Goal: Task Accomplishment & Management: Manage account settings

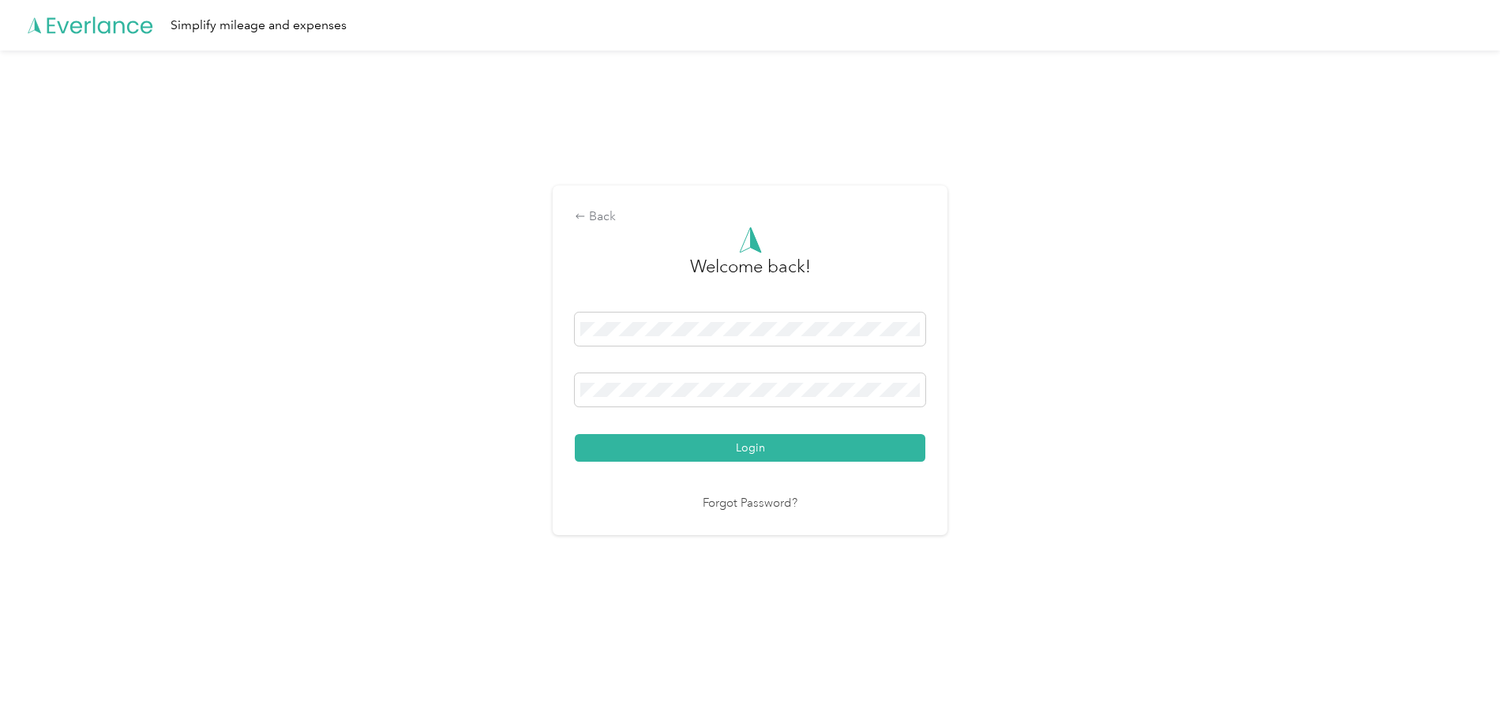
click at [0, 684] on nordpass-portal at bounding box center [0, 684] width 0 height 0
click at [920, 332] on nordpass-icon at bounding box center [920, 332] width 0 height 0
click at [0, 684] on nordpass-autofill-portal at bounding box center [0, 684] width 0 height 0
click at [781, 441] on button "Login" at bounding box center [750, 448] width 351 height 28
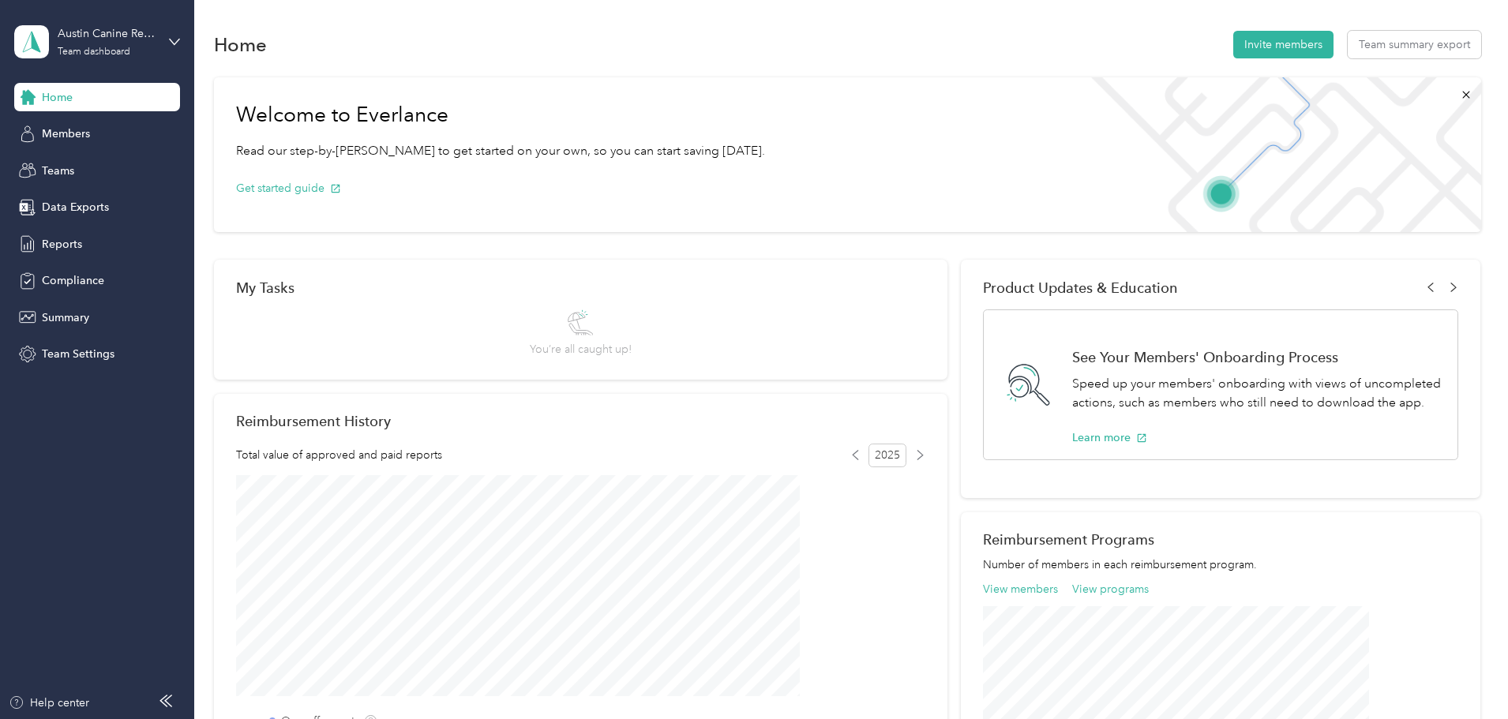
click at [0, 718] on nordpass-portal at bounding box center [0, 719] width 0 height 0
click at [94, 347] on span "Team Settings" at bounding box center [78, 354] width 73 height 17
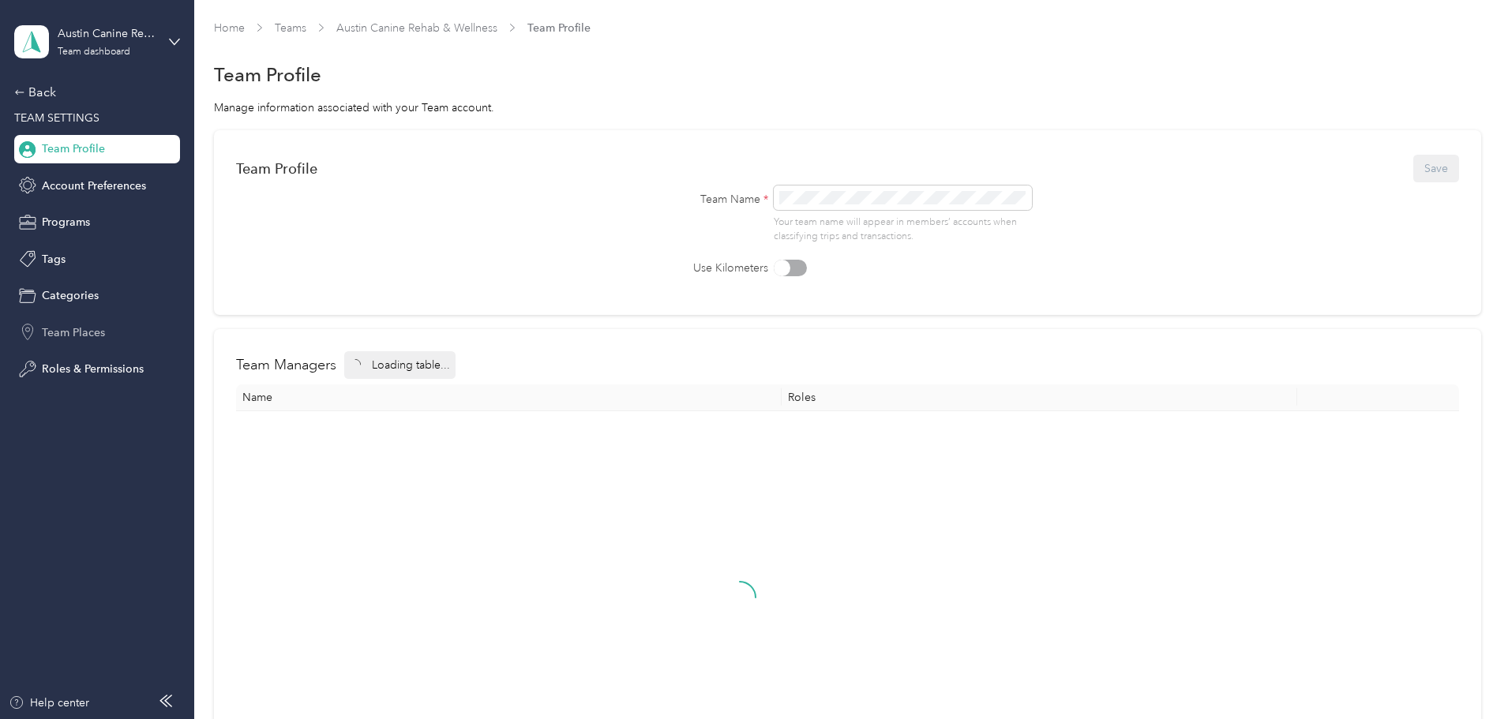
click at [83, 334] on span "Team Places" at bounding box center [73, 332] width 63 height 17
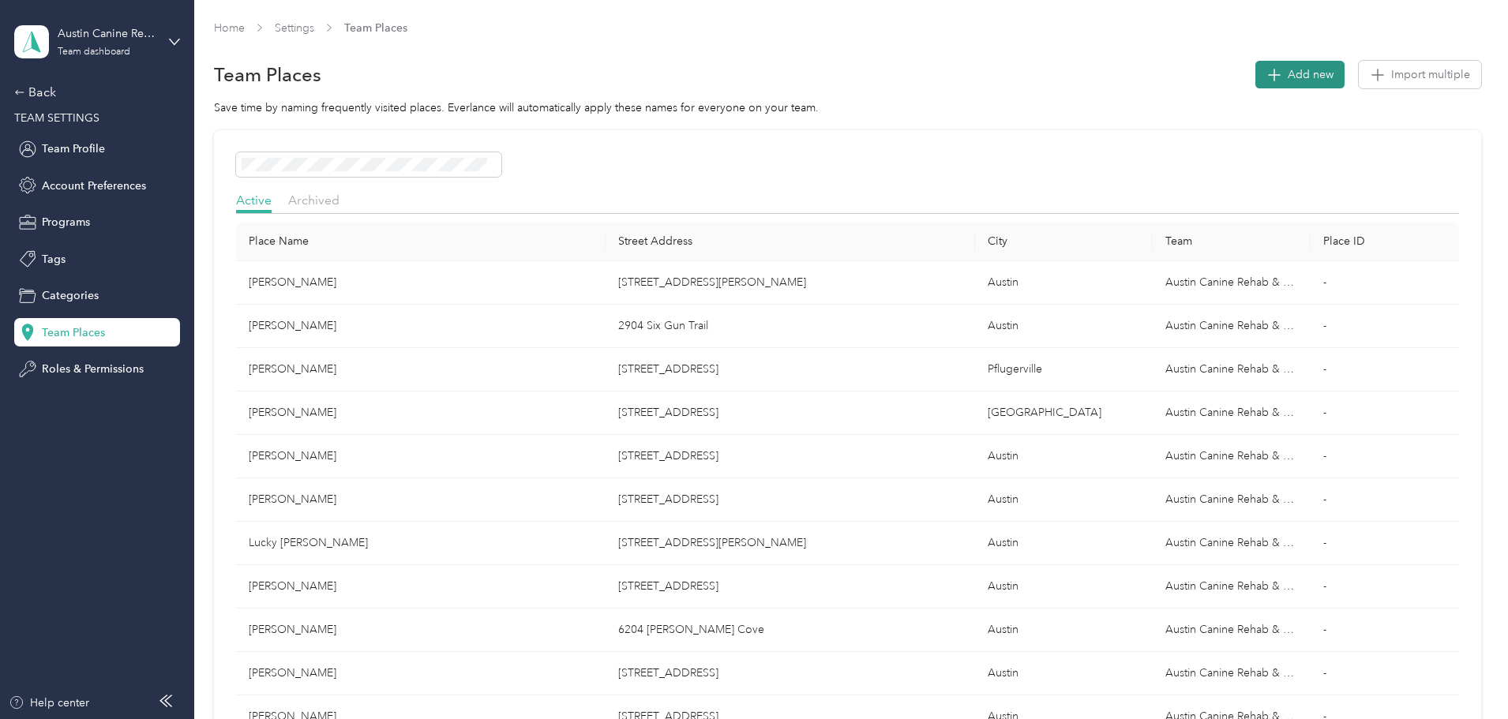
click at [1288, 73] on span "Add new" at bounding box center [1311, 74] width 46 height 17
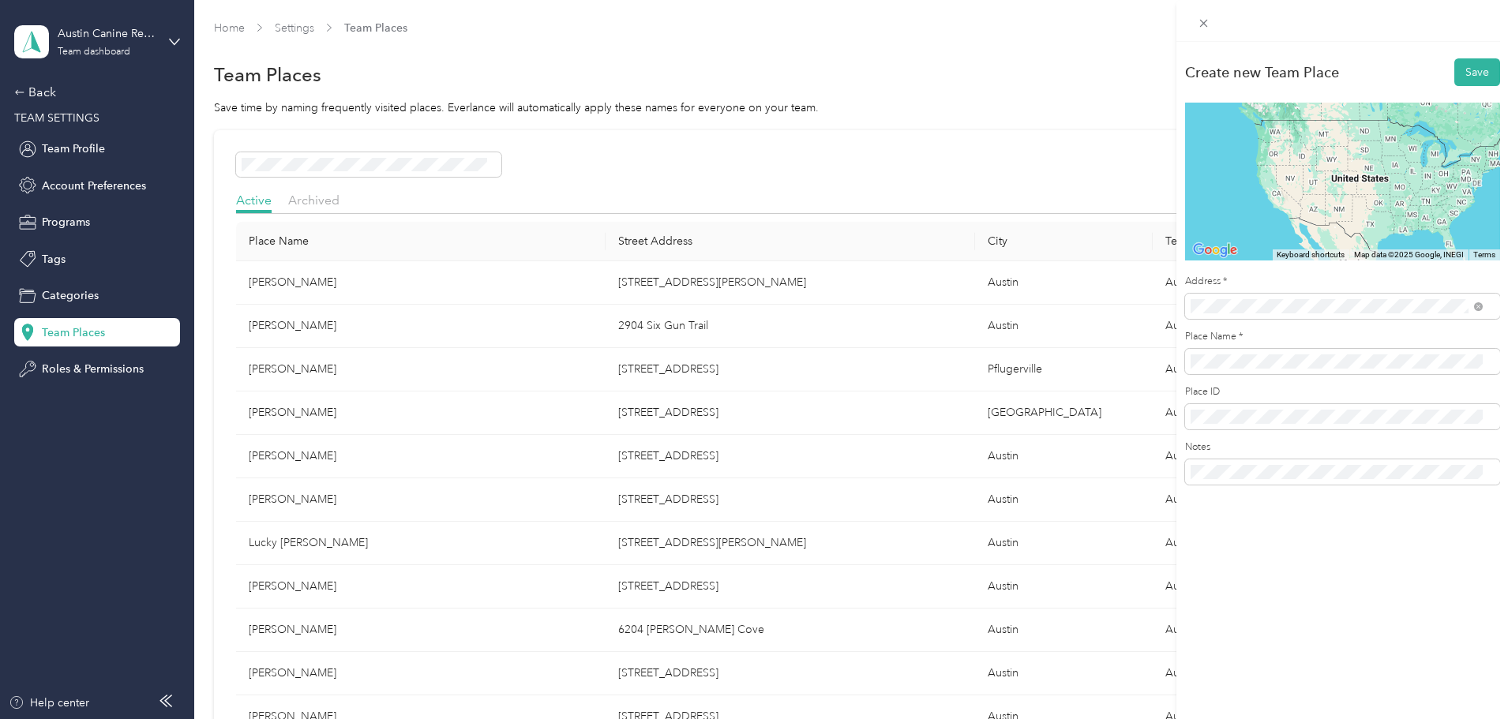
click at [1302, 357] on span "[STREET_ADDRESS][US_STATE]" at bounding box center [1299, 363] width 158 height 14
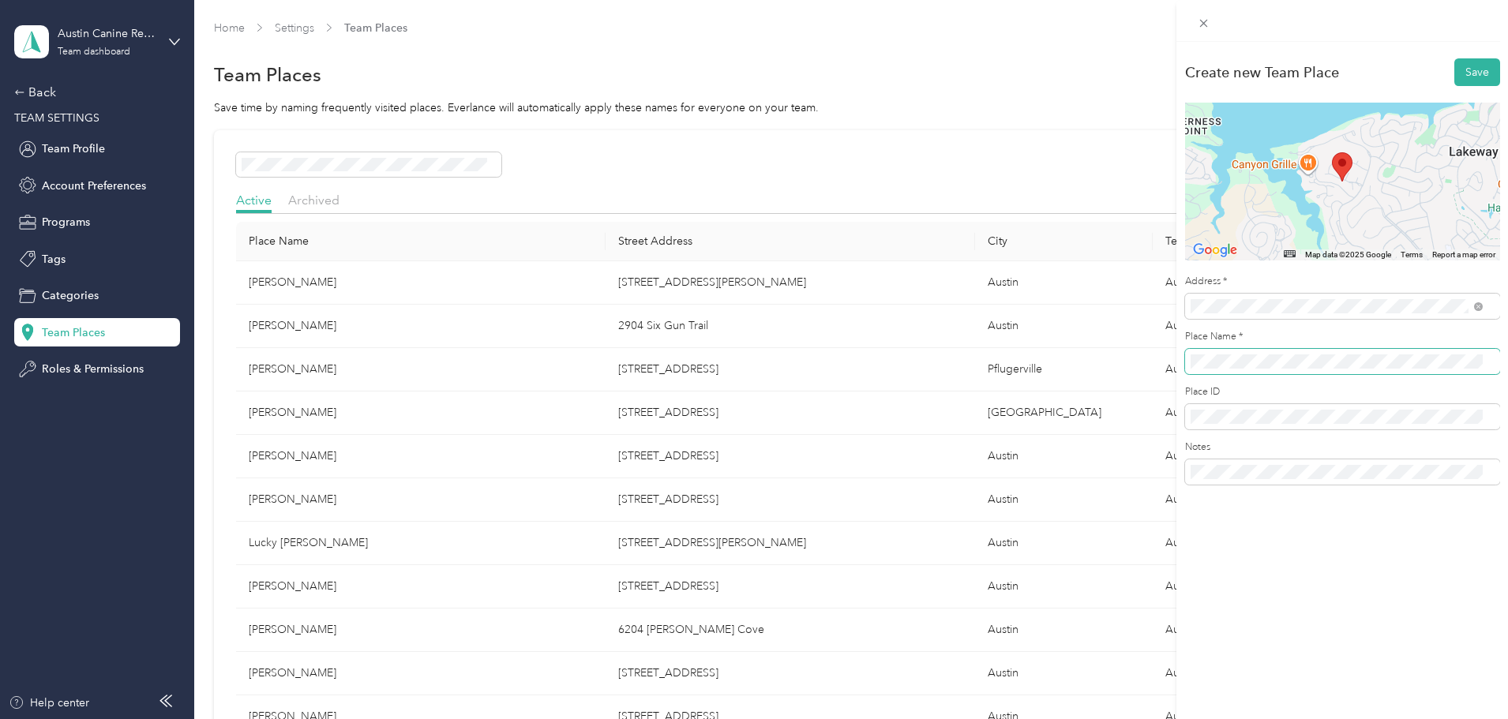
click at [1203, 370] on span at bounding box center [1342, 361] width 315 height 25
click at [1454, 58] on button "Save" at bounding box center [1477, 72] width 46 height 28
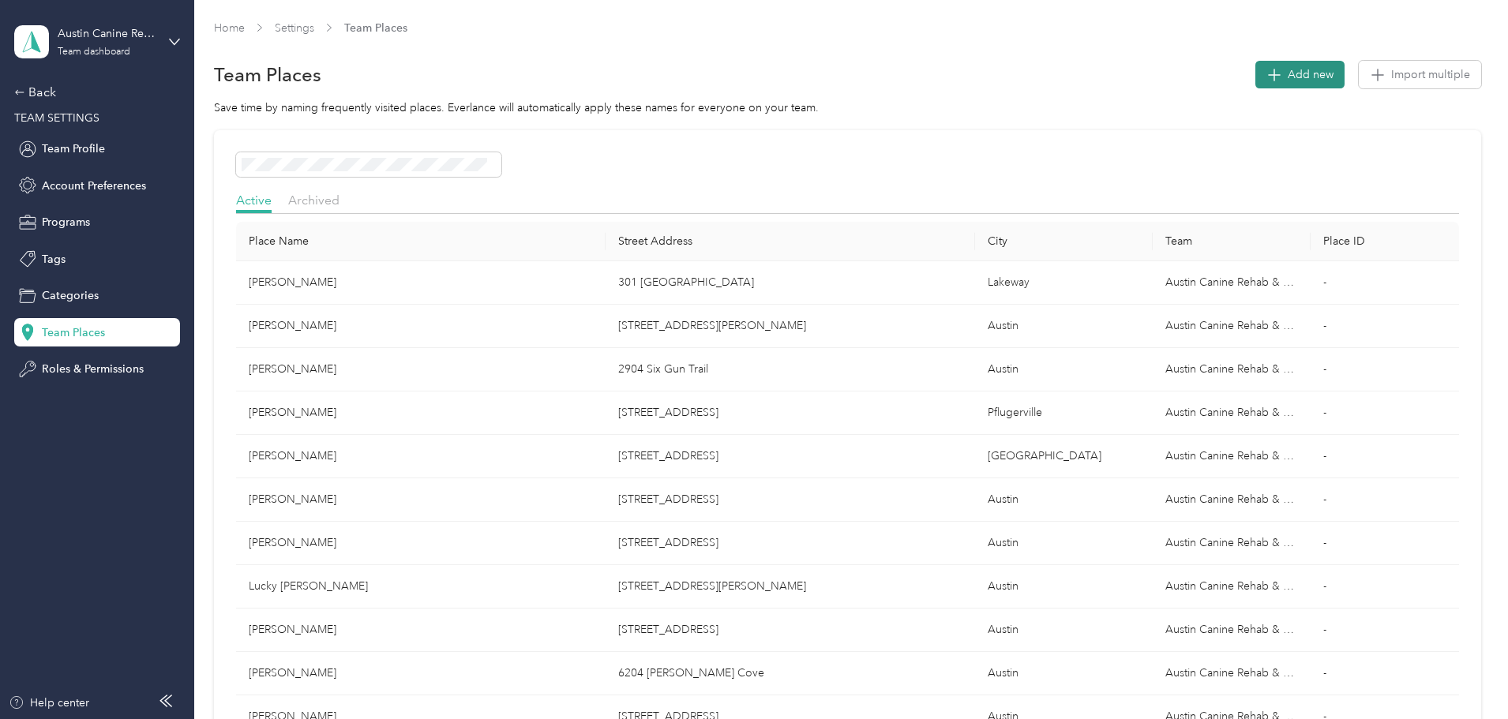
click at [1288, 76] on span "Add new" at bounding box center [1311, 74] width 46 height 17
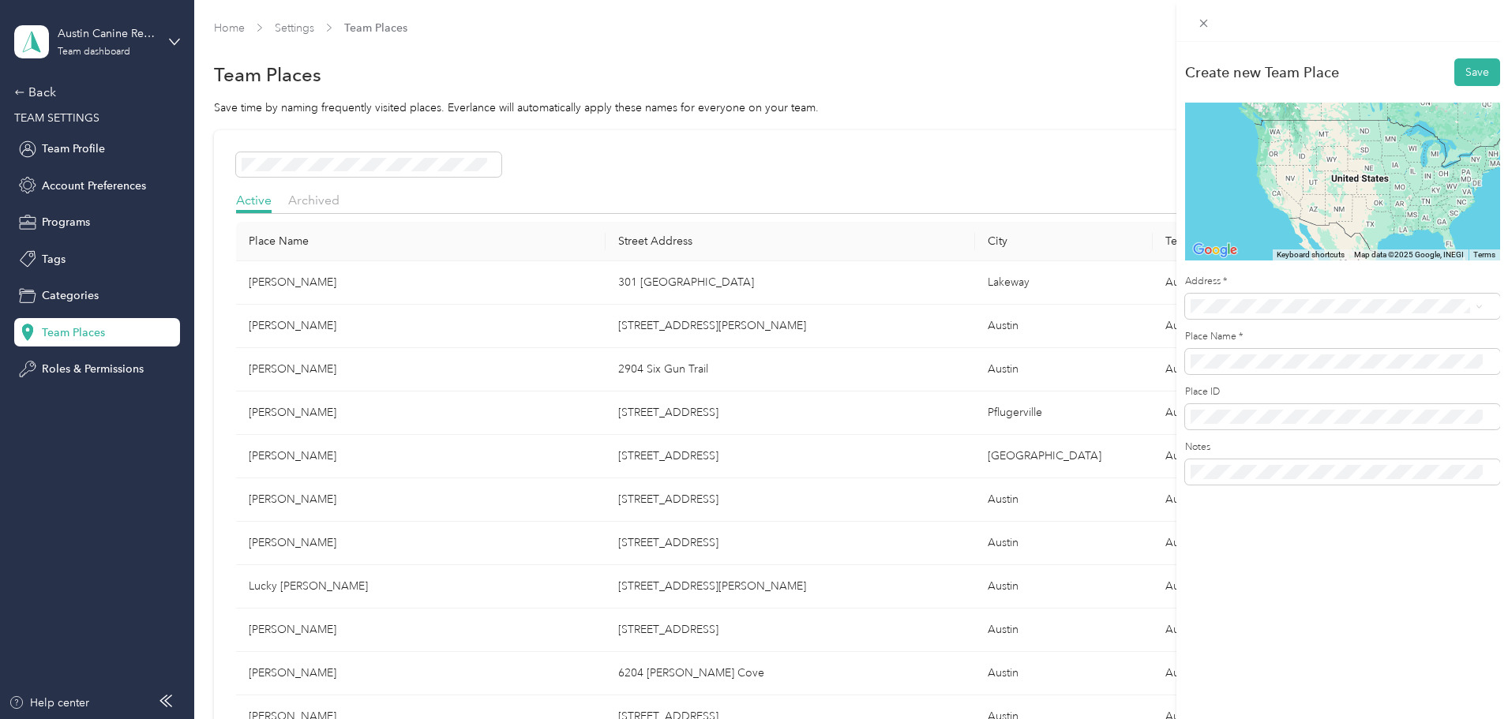
click at [1281, 354] on div "[STREET_ADDRESS][PERSON_NAME][US_STATE]" at bounding box center [1336, 361] width 281 height 21
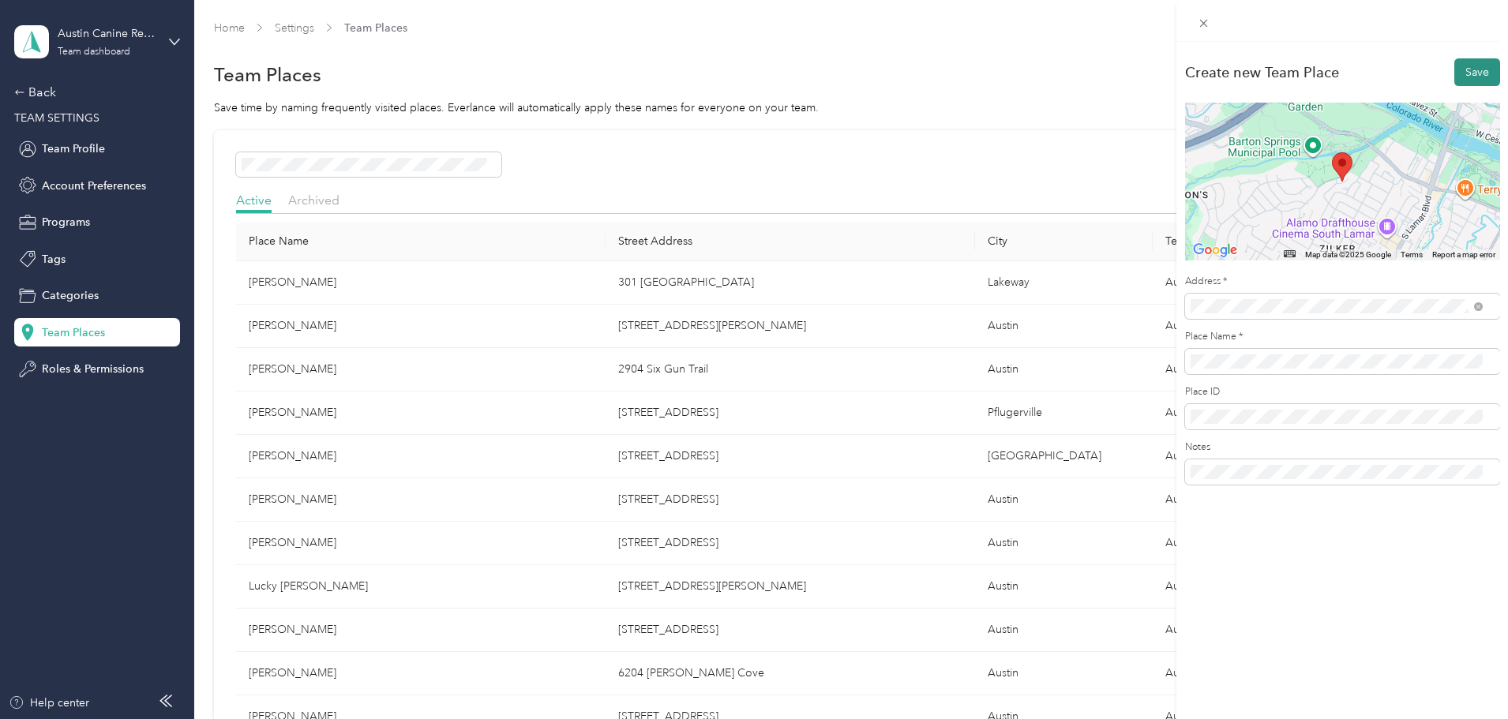
click at [1460, 68] on button "Save" at bounding box center [1477, 72] width 46 height 28
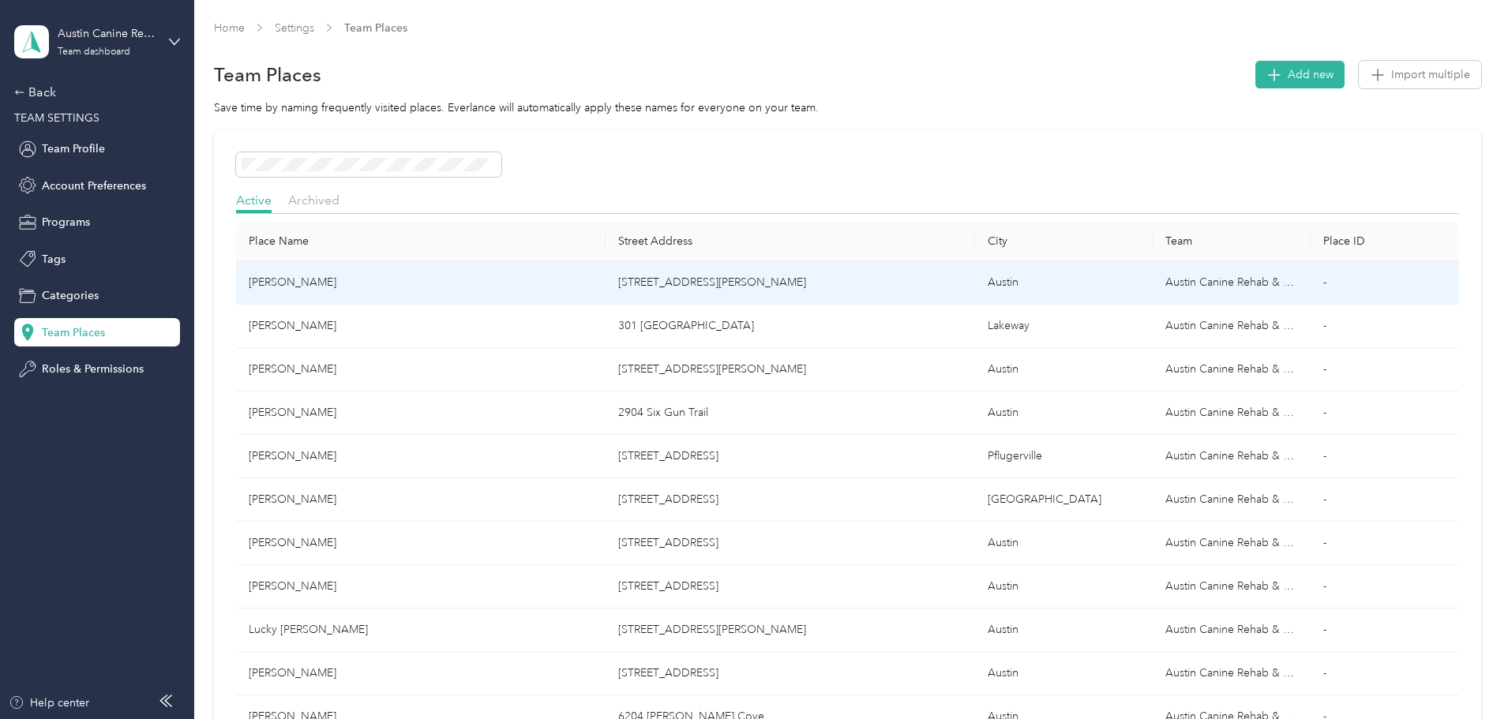
click at [754, 284] on td "[STREET_ADDRESS][PERSON_NAME]" at bounding box center [791, 282] width 370 height 43
